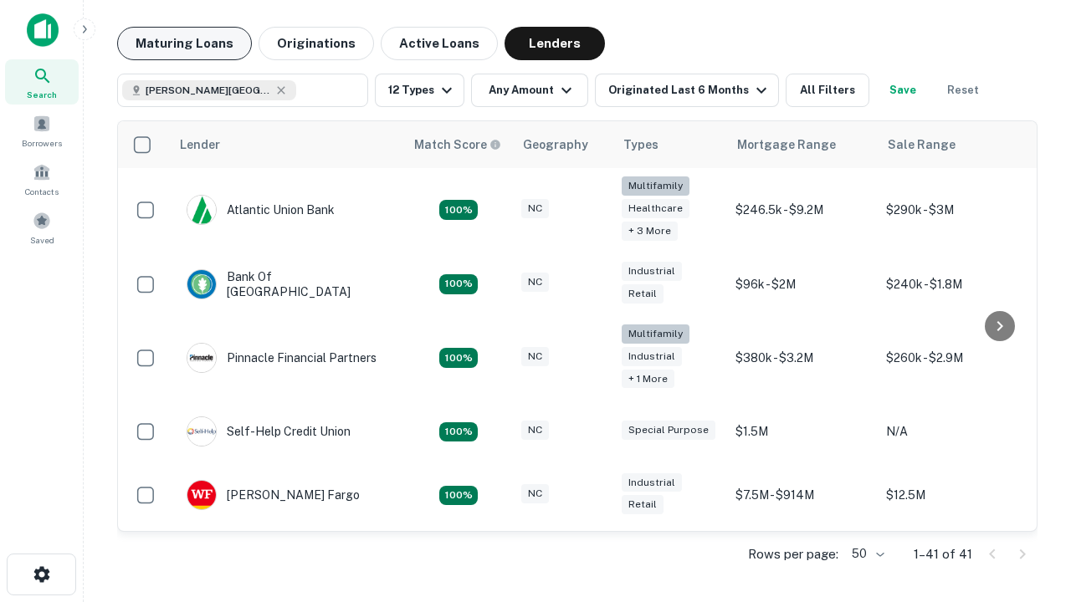
click at [184, 44] on button "Maturing Loans" at bounding box center [184, 43] width 135 height 33
